Goal: Task Accomplishment & Management: Manage account settings

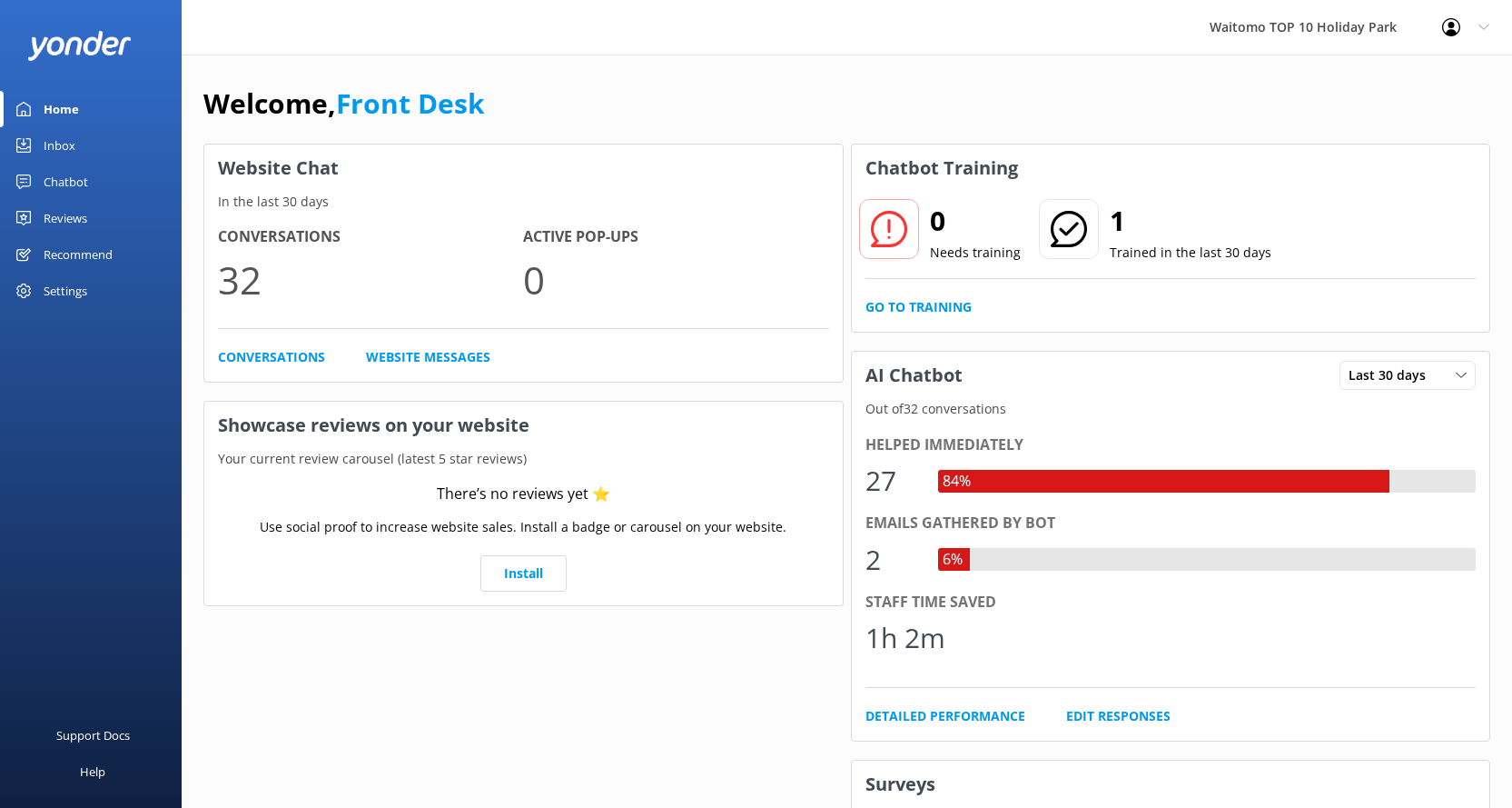
click at [54, 147] on div "Inbox" at bounding box center [60, 145] width 32 height 37
